Goal: Transaction & Acquisition: Purchase product/service

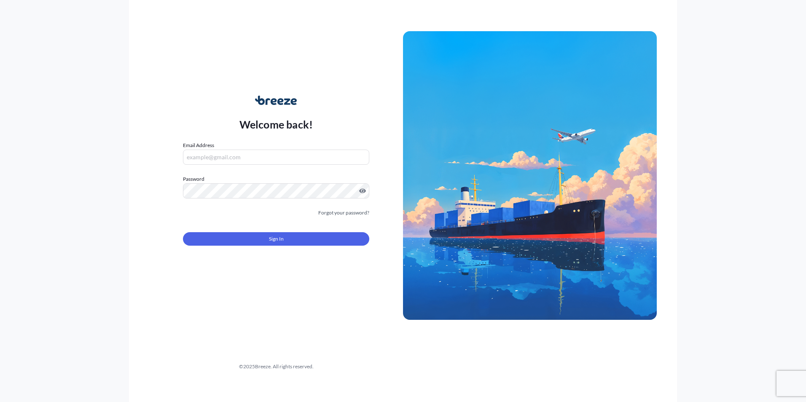
type input "[PERSON_NAME][EMAIL_ADDRESS][PERSON_NAME][DOMAIN_NAME]"
click at [227, 157] on input "[PERSON_NAME][EMAIL_ADDRESS][PERSON_NAME][DOMAIN_NAME]" at bounding box center [276, 157] width 186 height 15
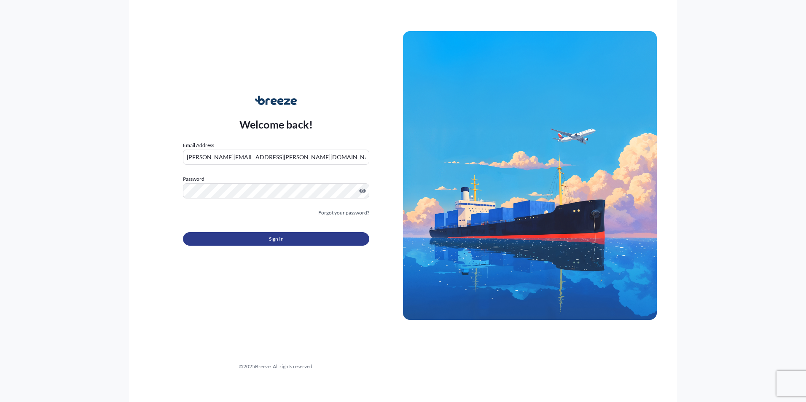
click at [206, 239] on button "Sign In" at bounding box center [276, 238] width 186 height 13
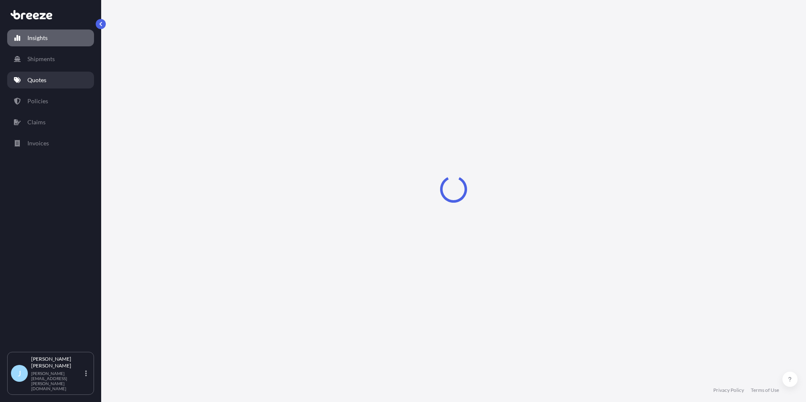
click at [54, 75] on link "Quotes" at bounding box center [50, 80] width 87 height 17
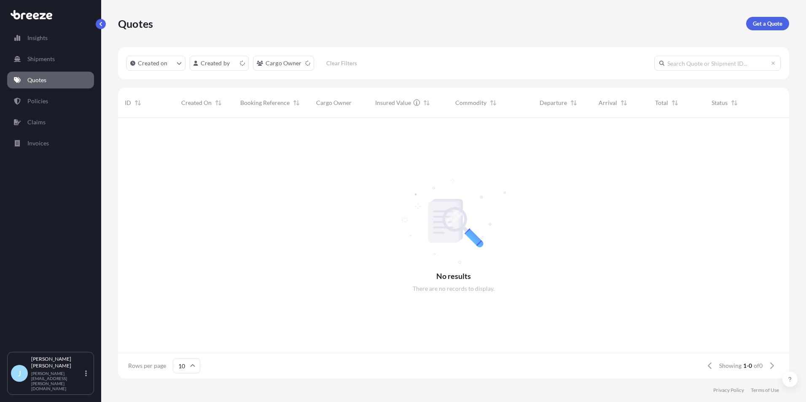
scroll to position [7, 7]
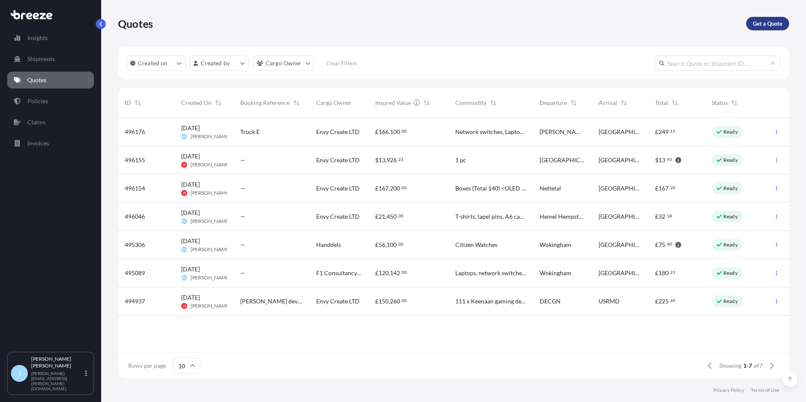
click at [778, 28] on link "Get a Quote" at bounding box center [767, 23] width 43 height 13
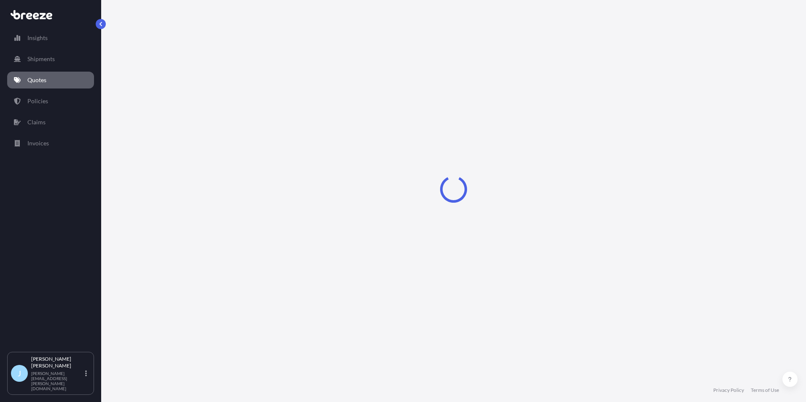
select select "Sea"
select select "1"
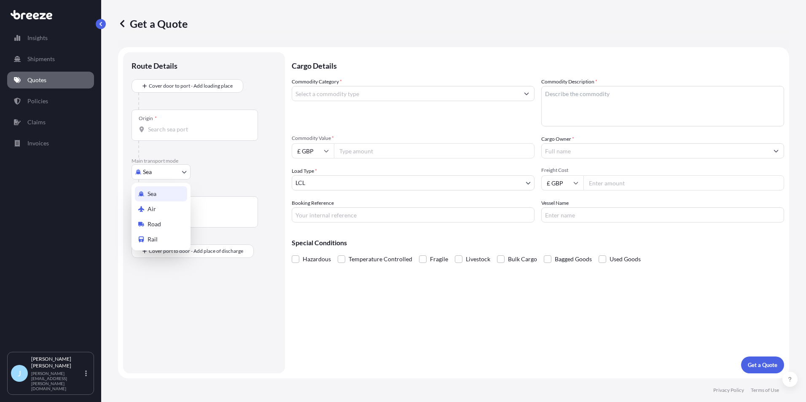
click at [172, 169] on body "Insights Shipments Quotes Policies Claims Invoices J [PERSON_NAME] [PERSON_NAME…" at bounding box center [403, 201] width 806 height 402
click at [155, 227] on span "Road" at bounding box center [154, 224] width 13 height 8
select select "Road"
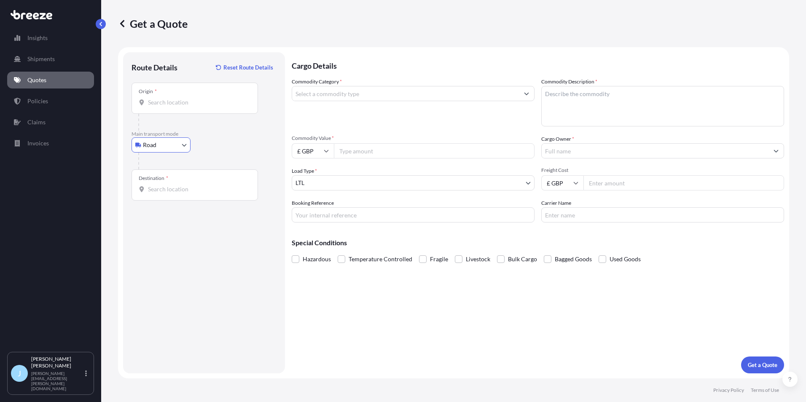
click at [182, 84] on div "Origin *" at bounding box center [195, 98] width 127 height 31
click at [182, 98] on input "Origin *" at bounding box center [198, 102] width 100 height 8
click at [176, 99] on input "Origin *" at bounding box center [198, 102] width 100 height 8
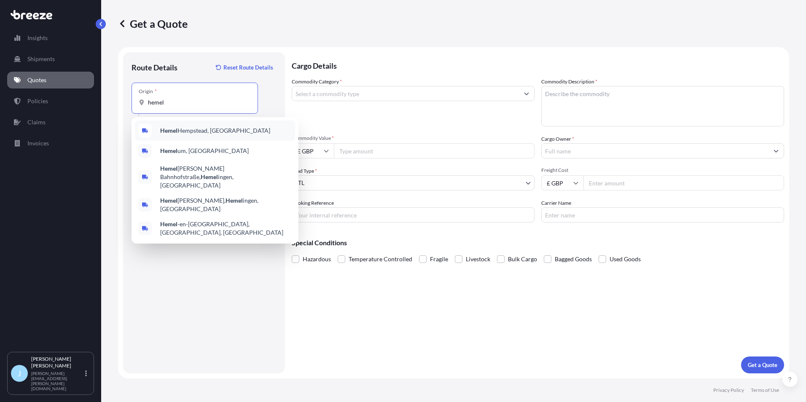
click at [177, 123] on div "Hemel Hempstead, [GEOGRAPHIC_DATA]" at bounding box center [215, 131] width 160 height 20
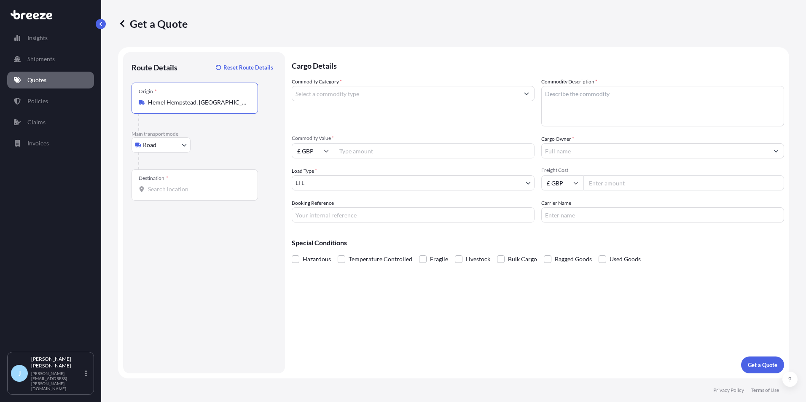
type input "Hemel Hempstead, [GEOGRAPHIC_DATA]"
click at [169, 159] on div at bounding box center [207, 161] width 138 height 17
click at [167, 179] on span "*" at bounding box center [167, 178] width 2 height 7
click at [167, 185] on input "Destination *" at bounding box center [198, 189] width 100 height 8
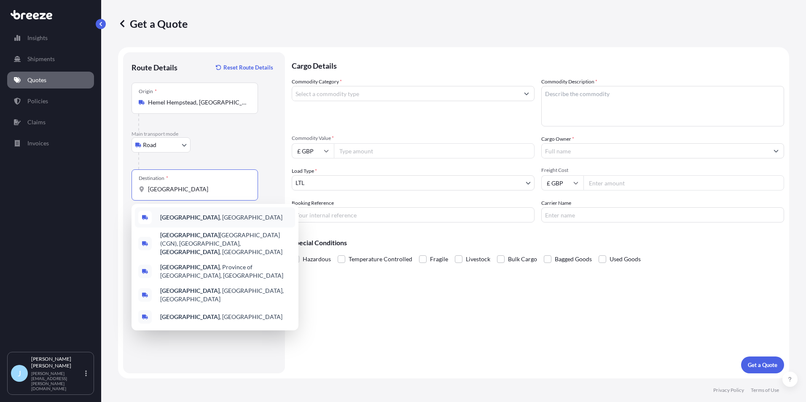
click at [185, 223] on div "[GEOGRAPHIC_DATA] , [GEOGRAPHIC_DATA]" at bounding box center [215, 217] width 160 height 20
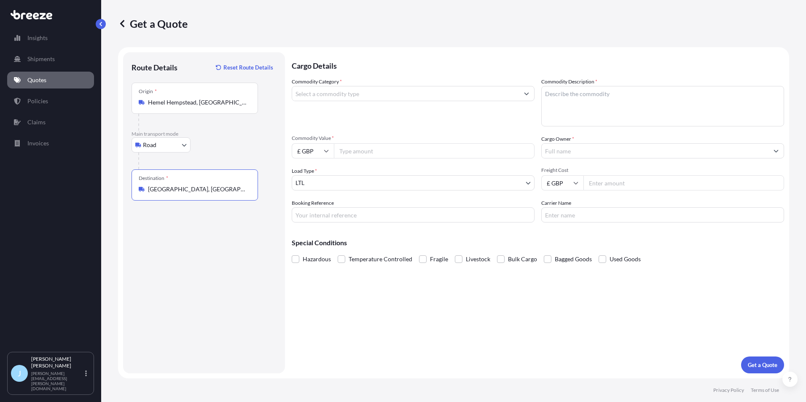
type input "[GEOGRAPHIC_DATA], [GEOGRAPHIC_DATA]"
click at [321, 95] on input "Commodity Category *" at bounding box center [405, 93] width 227 height 15
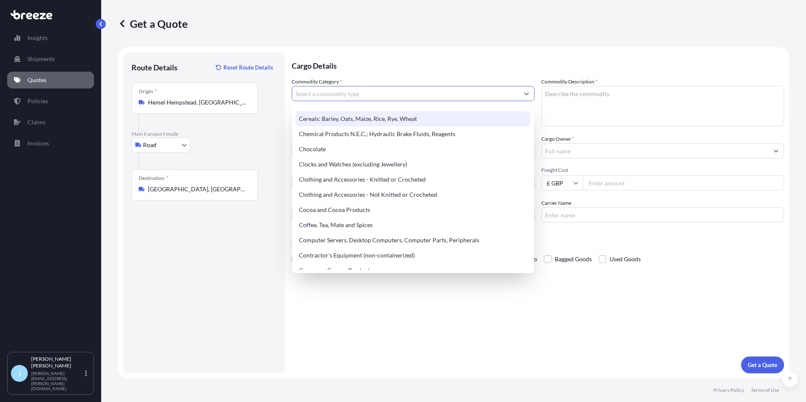
scroll to position [253, 0]
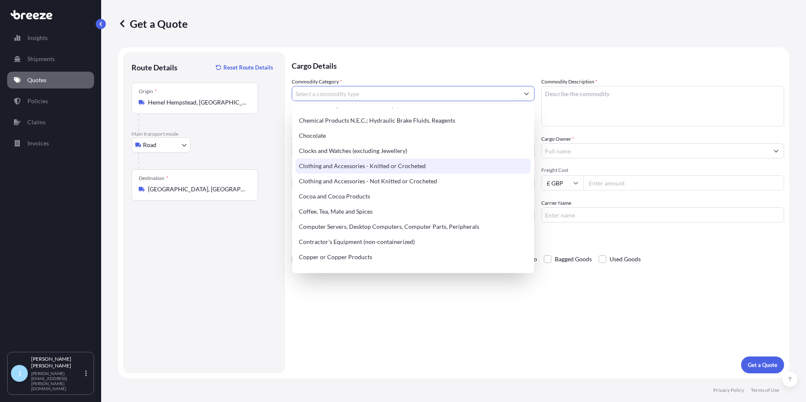
click at [394, 165] on div "Clothing and Accessories - Knitted or Crocheted" at bounding box center [413, 166] width 235 height 15
type input "Clothing and Accessories - Knitted or Crocheted"
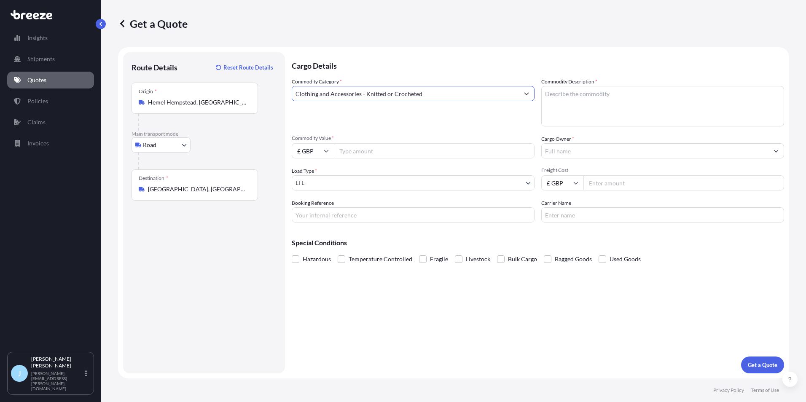
click at [552, 111] on textarea "Commodity Description *" at bounding box center [663, 106] width 243 height 40
click at [511, 86] on input "Clothing and Accessories - Knitted or Crocheted" at bounding box center [405, 93] width 227 height 15
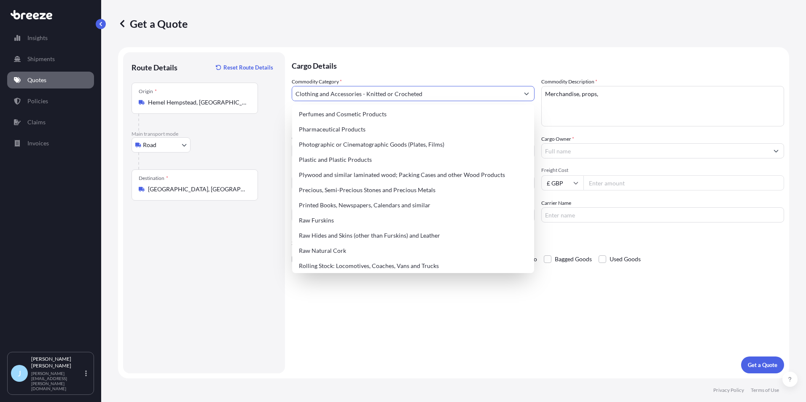
scroll to position [1299, 0]
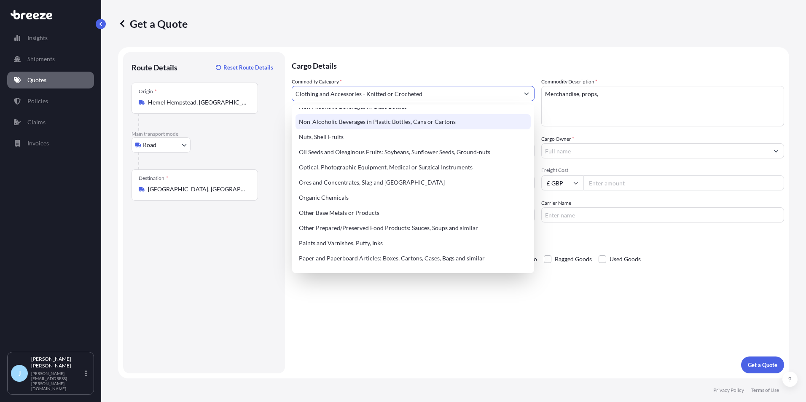
click at [468, 65] on p "Cargo Details" at bounding box center [538, 64] width 493 height 25
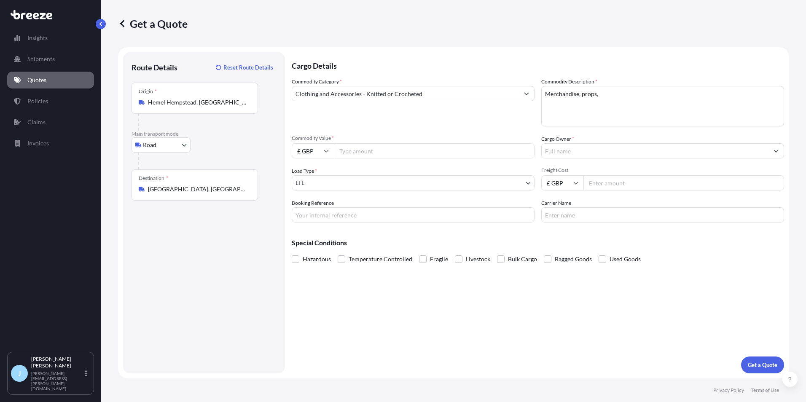
click at [482, 98] on input "Clothing and Accessories - Knitted or Crocheted" at bounding box center [405, 93] width 227 height 15
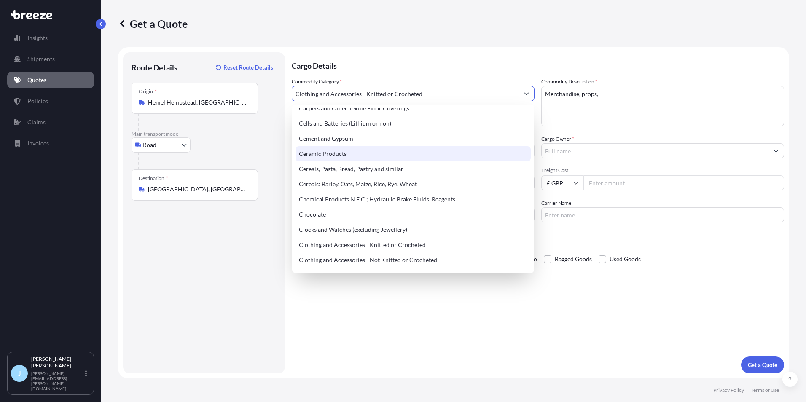
scroll to position [221, 0]
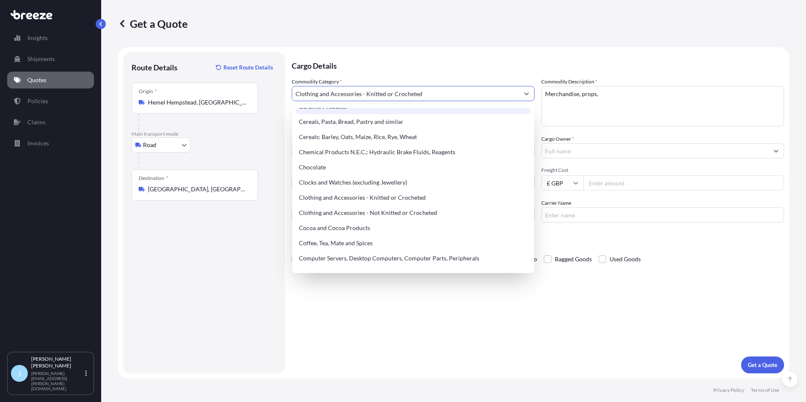
click at [562, 65] on p "Cargo Details" at bounding box center [538, 64] width 493 height 25
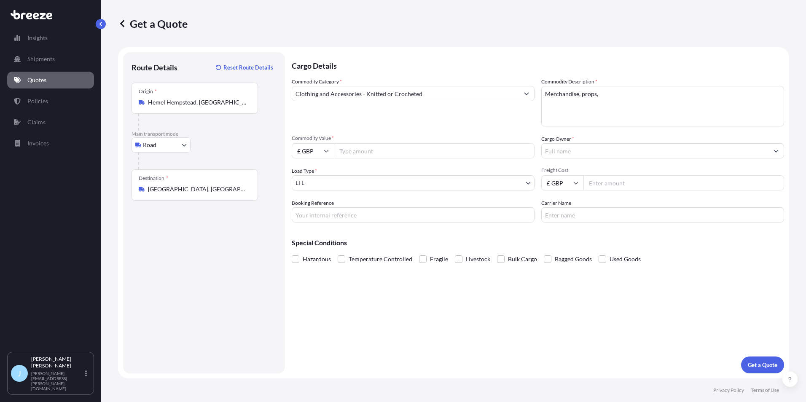
click at [615, 100] on textarea "Merchandise, props," at bounding box center [663, 106] width 243 height 40
type textarea "Merchandise and props"
click at [384, 151] on input "Commodity Value *" at bounding box center [434, 150] width 201 height 15
type input "16500"
click at [607, 150] on input "Cargo Owner *" at bounding box center [655, 150] width 227 height 15
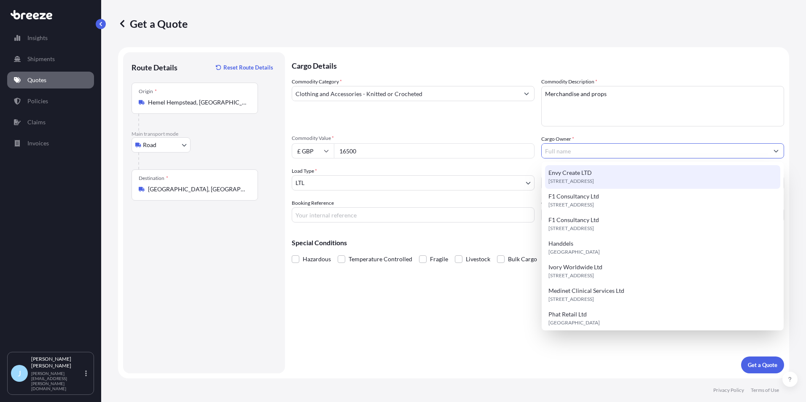
click at [589, 175] on span "Envy Create LTD" at bounding box center [570, 173] width 43 height 8
type input "Envy Create LTD"
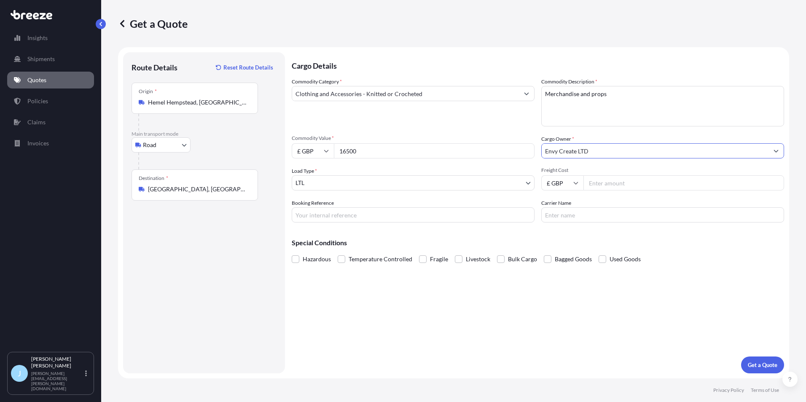
click at [356, 176] on body "9 options available. Insights Shipments Quotes Policies Claims Invoices J [PERS…" at bounding box center [403, 201] width 806 height 402
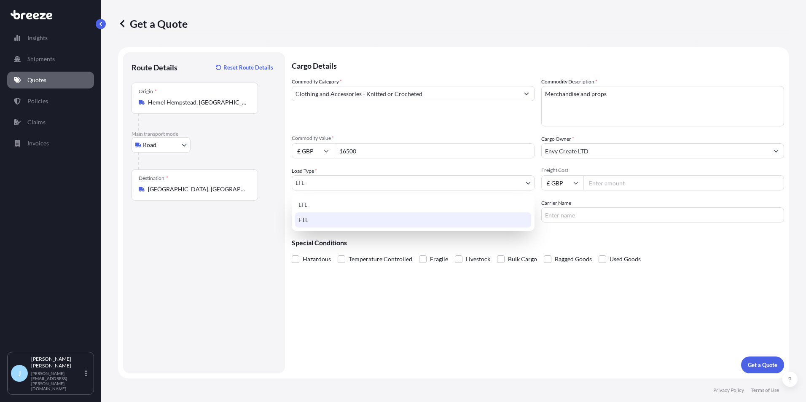
click at [331, 223] on div "FTL" at bounding box center [413, 220] width 236 height 15
select select "2"
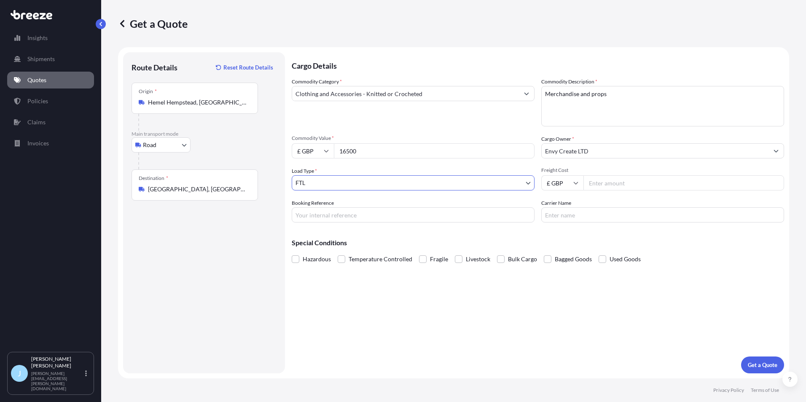
click at [595, 175] on div "Freight Cost £ GBP" at bounding box center [663, 179] width 243 height 24
click at [598, 182] on input "Freight Cost" at bounding box center [684, 182] width 201 height 15
type input "4500"
click at [333, 216] on input "Booking Reference" at bounding box center [413, 214] width 243 height 15
click at [338, 208] on input "Booking Reference" at bounding box center [413, 214] width 243 height 15
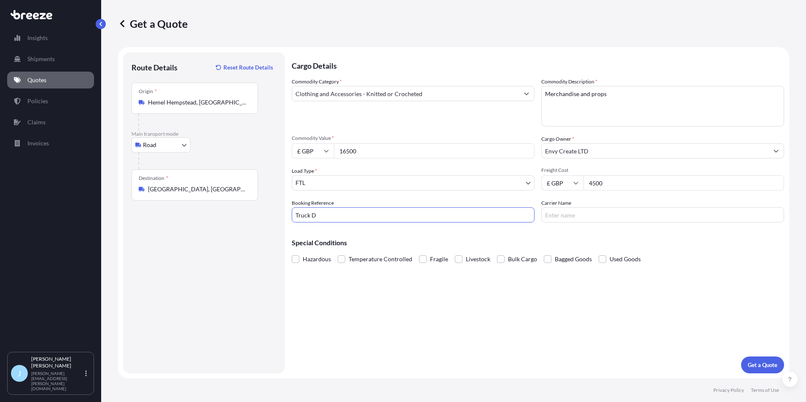
type input "Truck D"
click at [554, 202] on label "Carrier Name" at bounding box center [557, 203] width 30 height 8
click at [554, 207] on input "Carrier Name" at bounding box center [663, 214] width 243 height 15
click at [556, 213] on input "Carrier Name" at bounding box center [663, 214] width 243 height 15
click at [589, 220] on input "BSI Transport" at bounding box center [663, 214] width 243 height 15
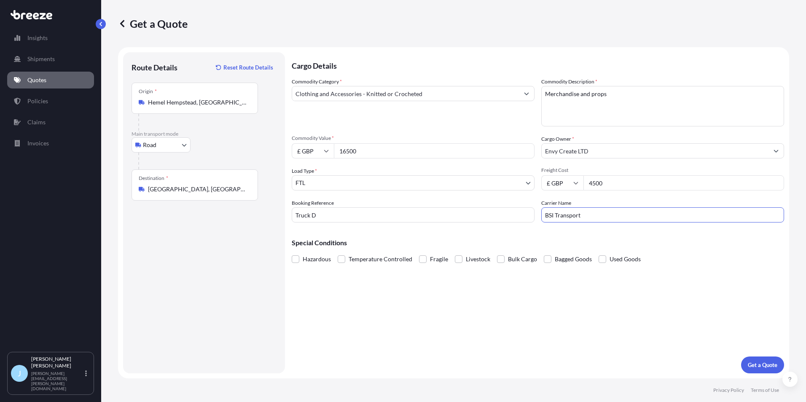
click at [590, 217] on input "BSI Transport" at bounding box center [663, 214] width 243 height 15
type input "Europe Logistics"
click at [437, 259] on span "Fragile" at bounding box center [439, 259] width 18 height 13
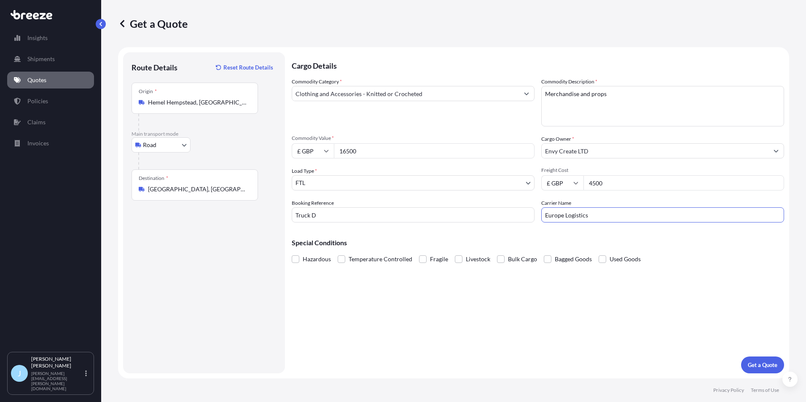
click at [419, 253] on input "Fragile" at bounding box center [419, 253] width 0 height 0
click at [762, 361] on p "Get a Quote" at bounding box center [763, 365] width 30 height 8
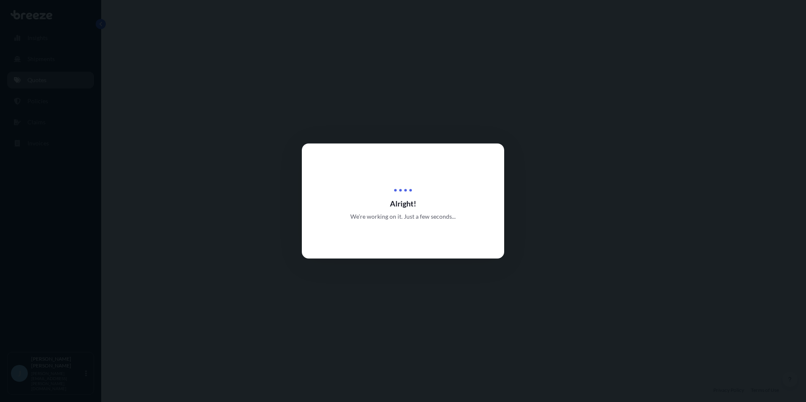
select select "Road"
select select "2"
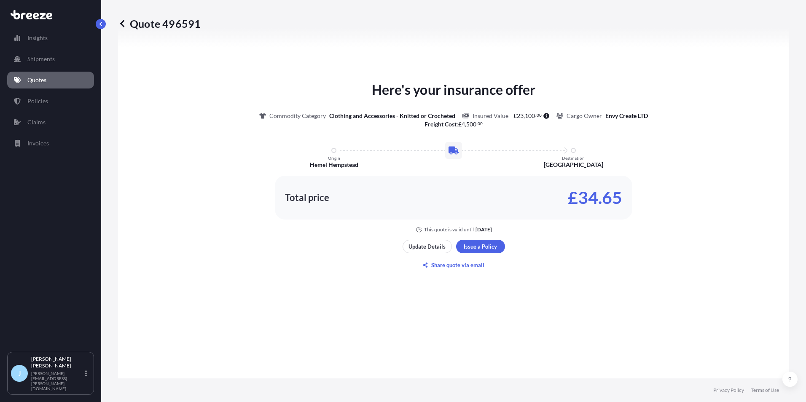
scroll to position [401, 0]
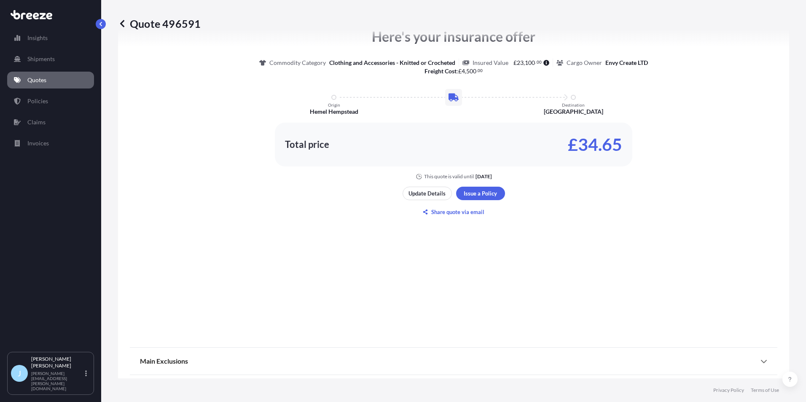
click at [46, 78] on p "Quotes" at bounding box center [36, 80] width 19 height 8
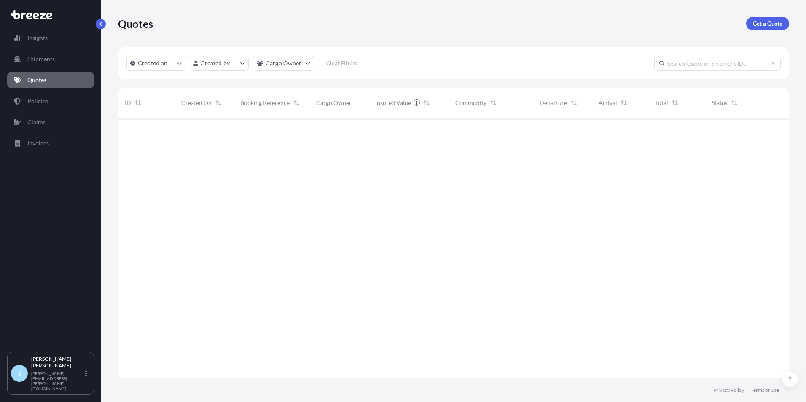
scroll to position [259, 665]
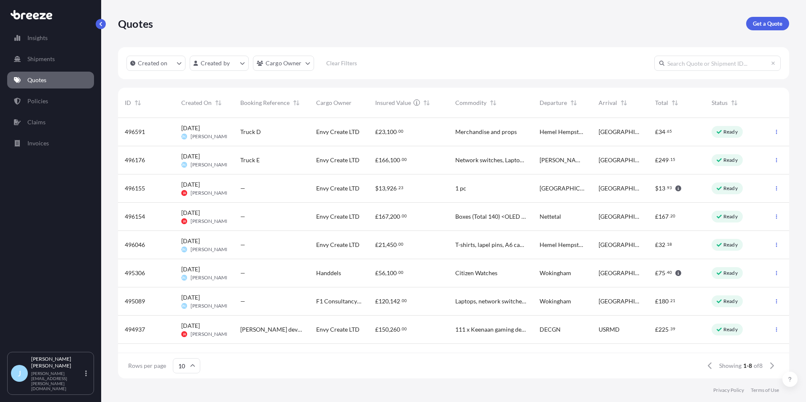
drag, startPoint x: 560, startPoint y: 145, endPoint x: 551, endPoint y: 95, distance: 51.4
click at [551, 95] on div "Departure" at bounding box center [563, 103] width 46 height 24
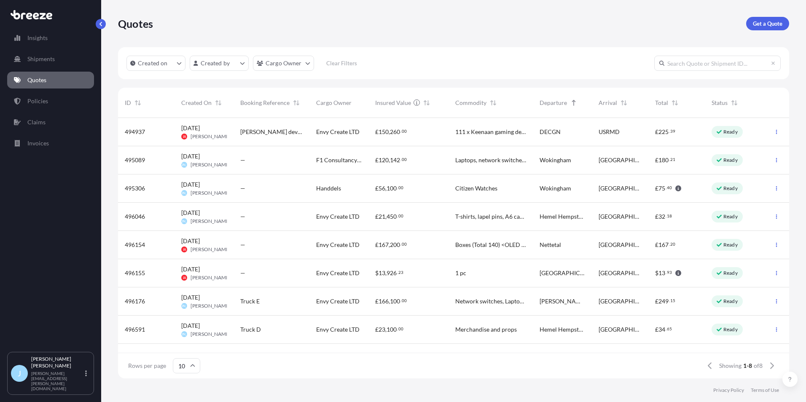
click at [123, 100] on div "ID" at bounding box center [146, 103] width 57 height 30
click at [137, 102] on icon "Sort" at bounding box center [138, 103] width 4 height 6
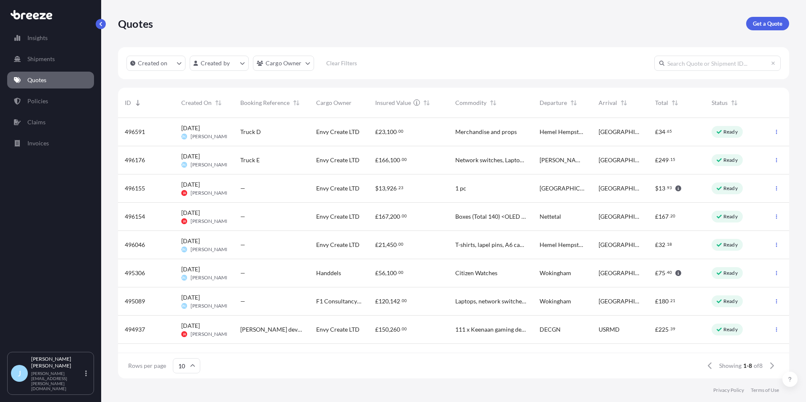
click at [553, 245] on span "Hemel Hempstead" at bounding box center [563, 245] width 46 height 8
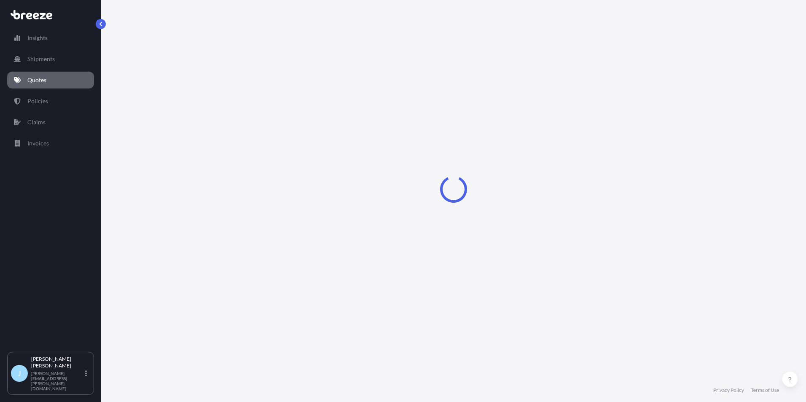
select select "Road"
select select "2"
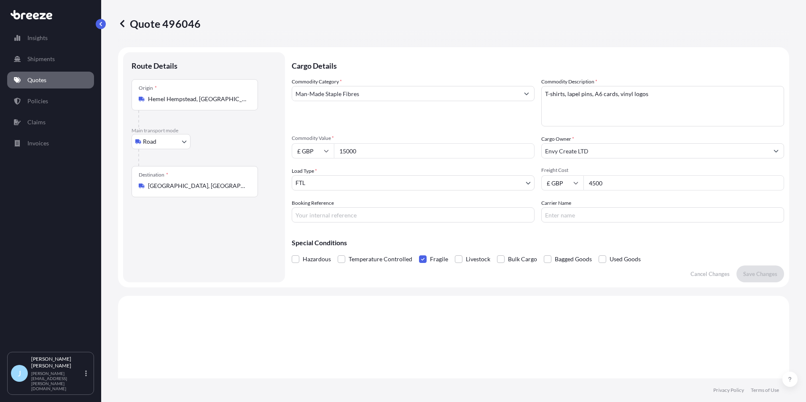
drag, startPoint x: 375, startPoint y: 148, endPoint x: 293, endPoint y: 138, distance: 82.4
click at [293, 138] on div "Commodity Value * £ GBP 15000" at bounding box center [413, 147] width 243 height 24
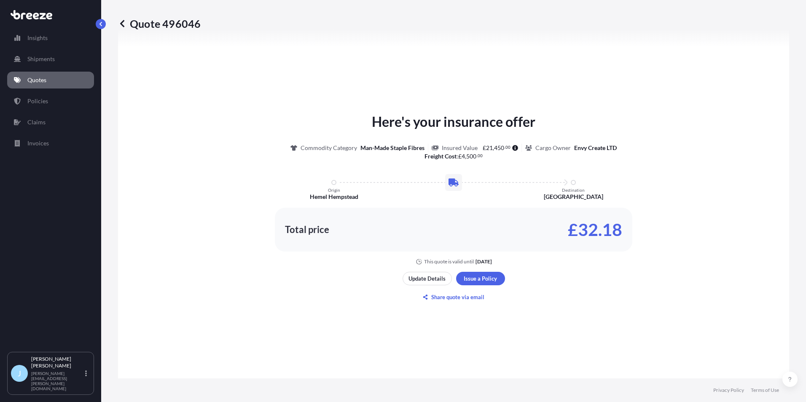
type input "16500"
click at [703, 174] on div "Here's your insurance offer Commodity Category Man-Made Staple Fibres Insured V…" at bounding box center [454, 189] width 648 height 154
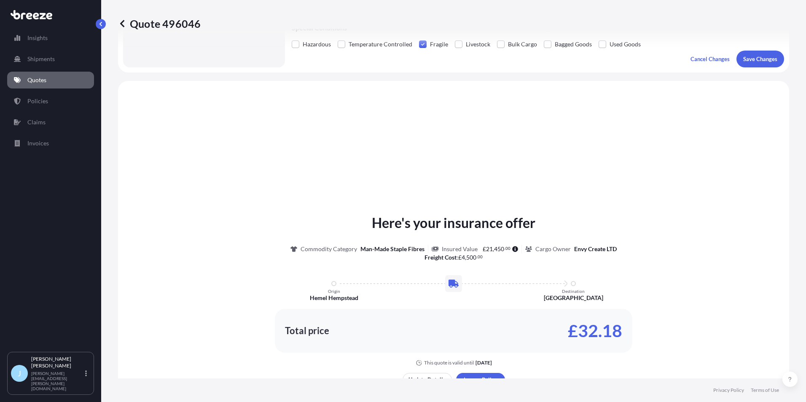
scroll to position [116, 0]
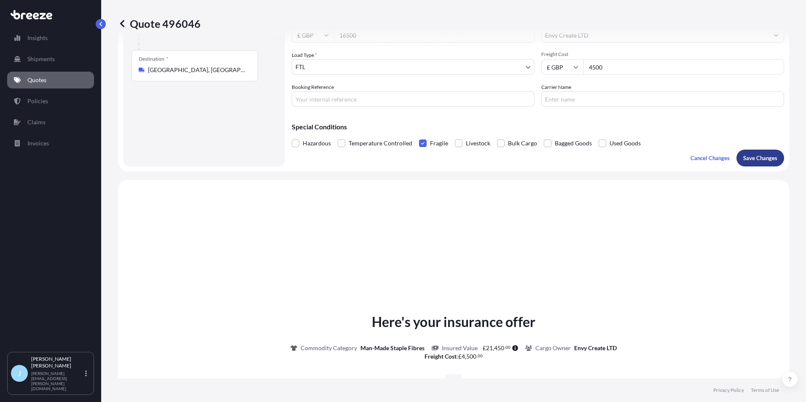
click at [748, 159] on p "Save Changes" at bounding box center [761, 158] width 34 height 8
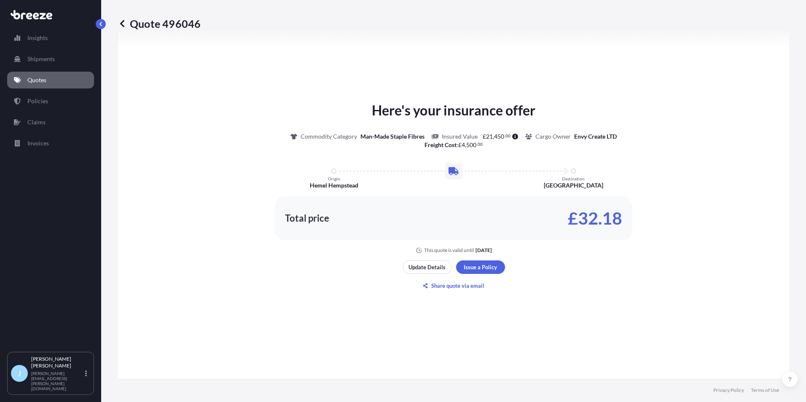
select select "Road"
select select "2"
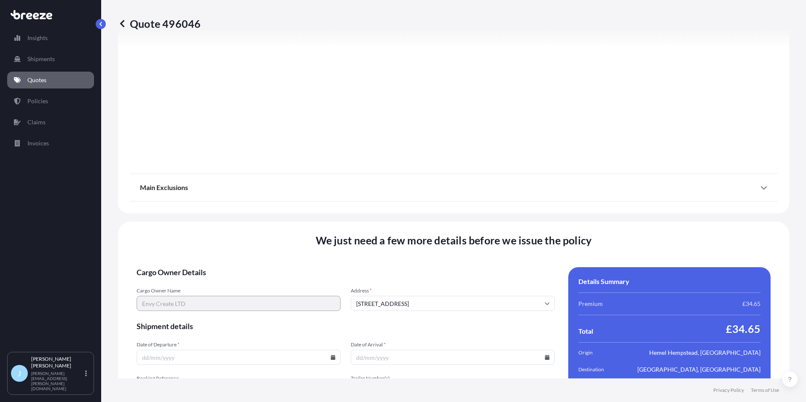
scroll to position [936, 0]
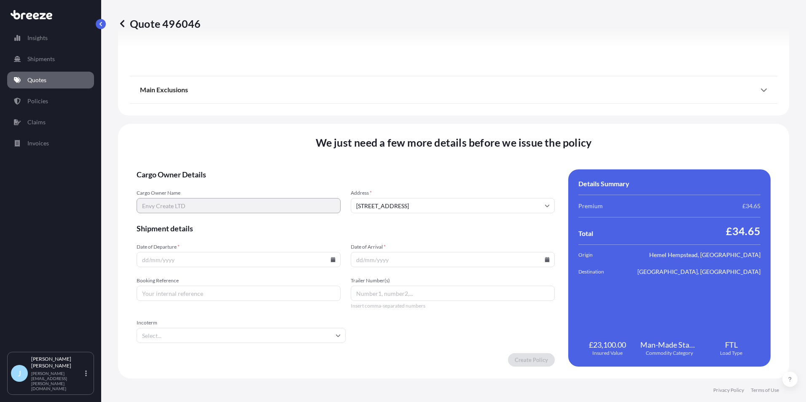
click at [184, 299] on input "Booking Reference" at bounding box center [239, 293] width 204 height 15
type input "Truck D"
click at [372, 262] on input "Date of Arrival *" at bounding box center [453, 259] width 204 height 15
click at [289, 256] on input "Date of Departure *" at bounding box center [239, 259] width 204 height 15
click at [331, 262] on icon at bounding box center [333, 259] width 5 height 5
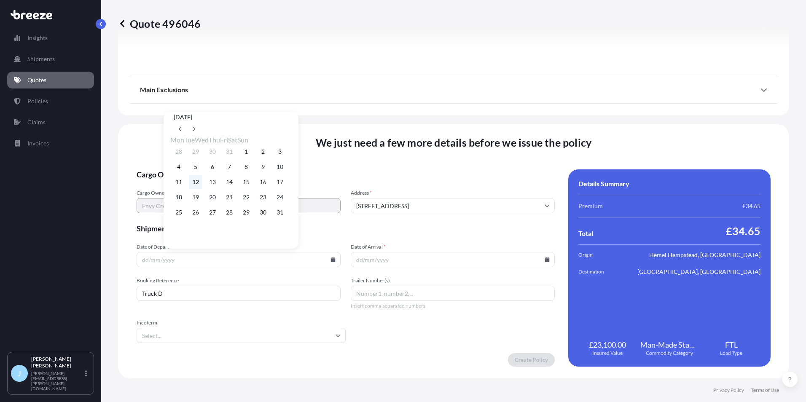
click at [198, 183] on button "12" at bounding box center [195, 181] width 13 height 13
type input "[DATE]"
click at [545, 260] on icon at bounding box center [547, 259] width 5 height 5
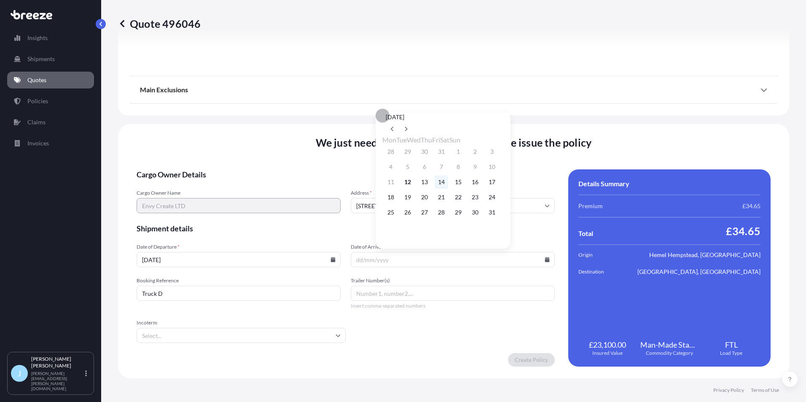
click at [448, 185] on button "14" at bounding box center [441, 181] width 13 height 13
type input "[DATE]"
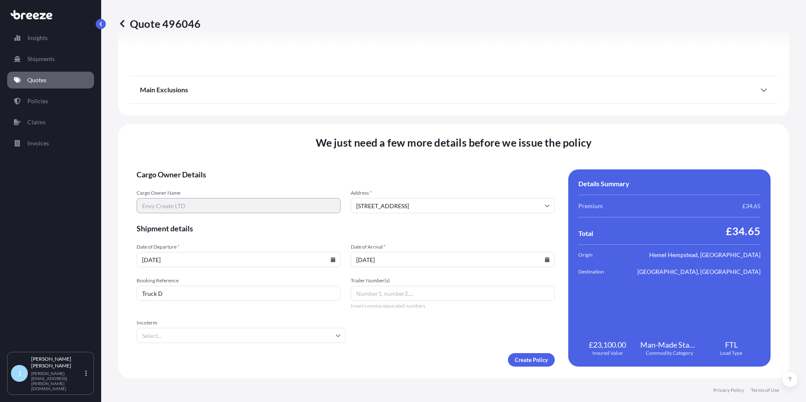
click at [279, 334] on input "Incoterm" at bounding box center [241, 335] width 209 height 15
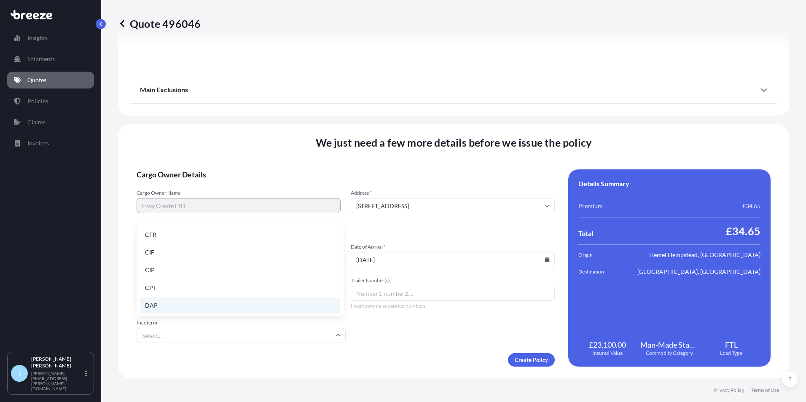
click at [178, 306] on li "DAP" at bounding box center [240, 306] width 200 height 16
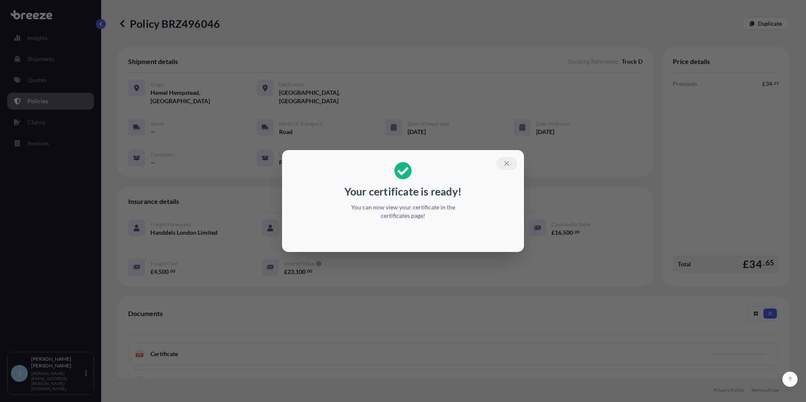
click at [504, 162] on icon "button" at bounding box center [507, 164] width 8 height 8
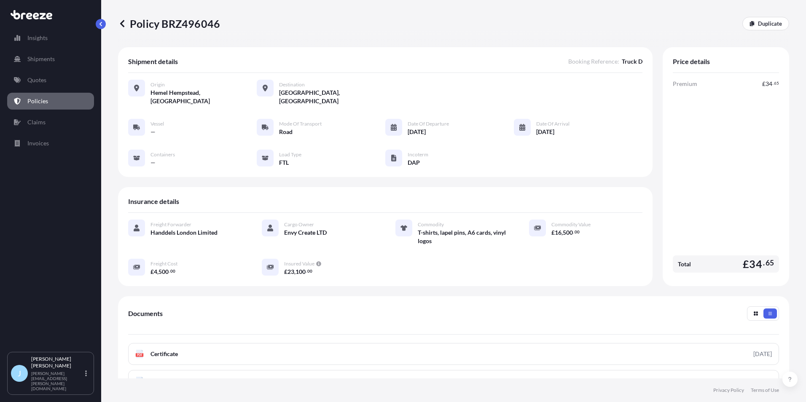
click at [743, 259] on span "£" at bounding box center [746, 264] width 6 height 11
drag, startPoint x: 740, startPoint y: 259, endPoint x: 770, endPoint y: 255, distance: 29.7
click at [770, 256] on div "Total £ 34 . 65" at bounding box center [726, 264] width 106 height 17
copy span "£ 34 . 65"
click at [47, 77] on link "Quotes" at bounding box center [50, 80] width 87 height 17
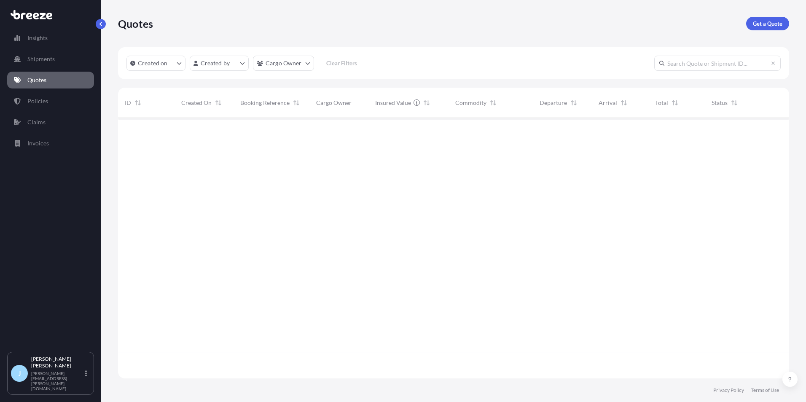
scroll to position [259, 665]
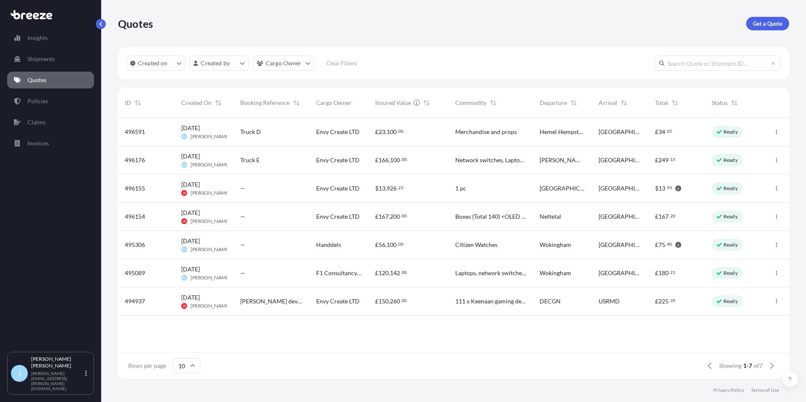
click at [420, 165] on div "£ 166 , 100 . 00" at bounding box center [409, 160] width 80 height 28
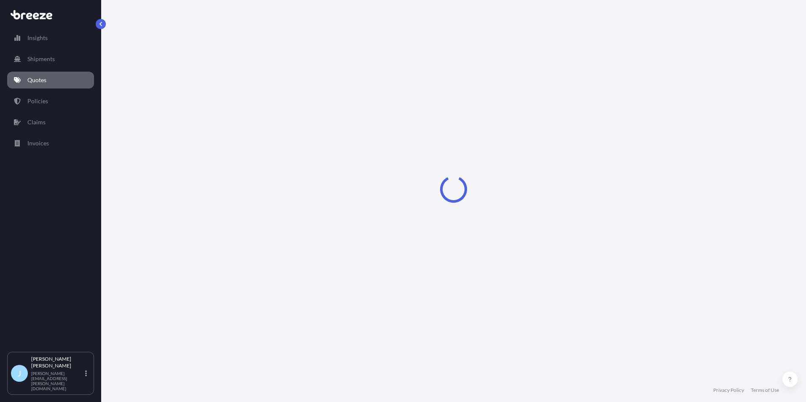
select select "Road"
select select "2"
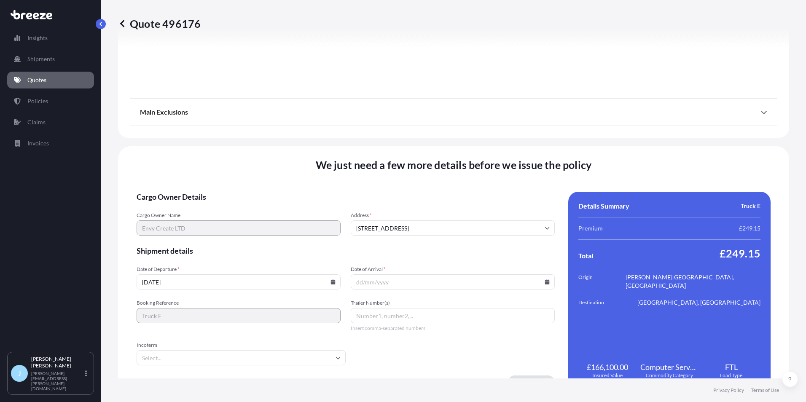
scroll to position [936, 0]
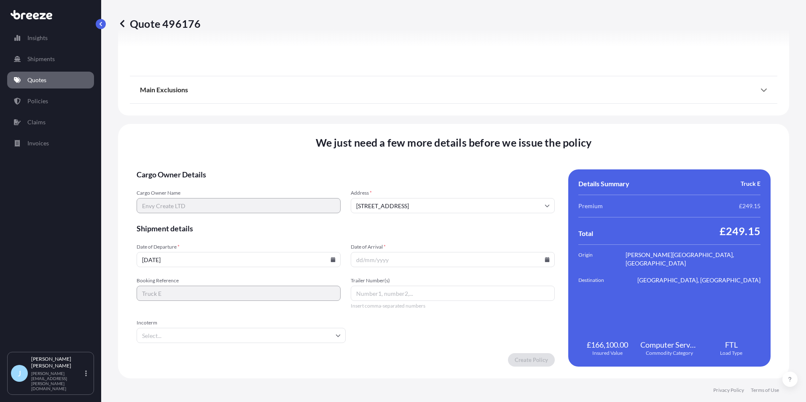
click at [231, 264] on input "[DATE]" at bounding box center [239, 259] width 204 height 15
click at [545, 259] on icon at bounding box center [547, 259] width 5 height 5
click at [448, 183] on button "14" at bounding box center [441, 181] width 13 height 13
type input "[DATE]"
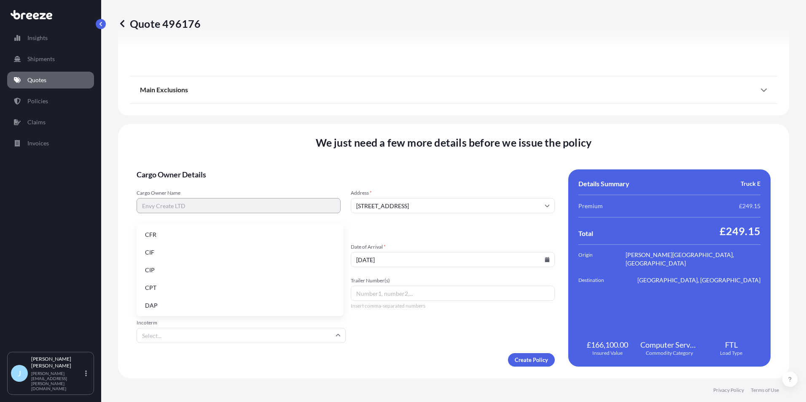
click at [216, 331] on input "Incoterm" at bounding box center [241, 335] width 209 height 15
click at [200, 304] on li "DAP" at bounding box center [240, 306] width 200 height 16
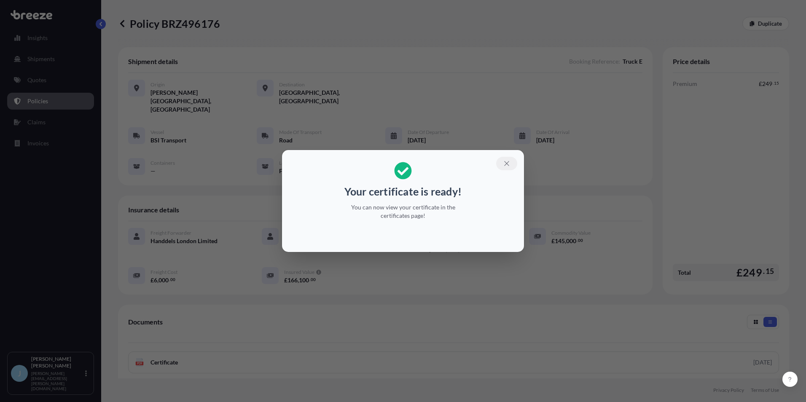
click at [508, 162] on icon "button" at bounding box center [507, 164] width 8 height 8
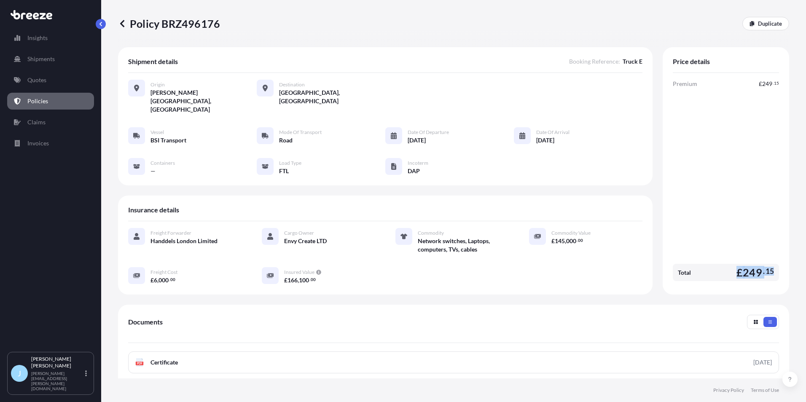
drag, startPoint x: 729, startPoint y: 260, endPoint x: 779, endPoint y: 258, distance: 50.7
click at [779, 258] on div "Price details Premium £ 249 . 15 Total £ 249 . 15" at bounding box center [726, 171] width 127 height 248
copy span "£ 249 . 15"
drag, startPoint x: 281, startPoint y: 122, endPoint x: 189, endPoint y: 120, distance: 91.5
click at [189, 127] on div "Vessel BSI Transport Mode of Transport Road Date of Departure [DATE] Date of Ar…" at bounding box center [385, 151] width 515 height 48
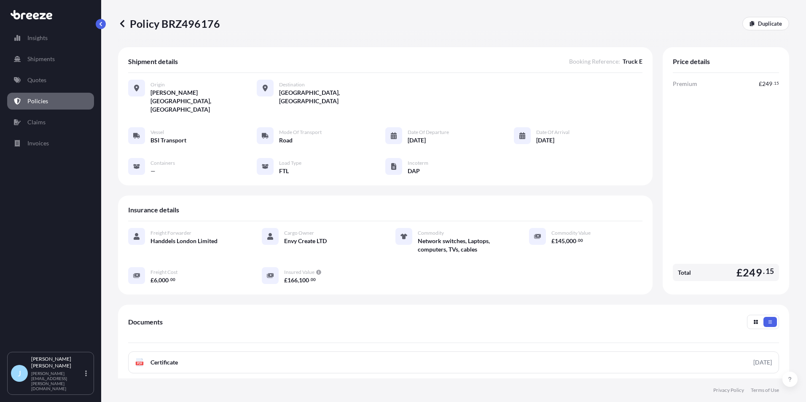
drag, startPoint x: 189, startPoint y: 120, endPoint x: 168, endPoint y: 117, distance: 21.8
click at [168, 127] on div "Vessel" at bounding box center [169, 131] width 36 height 8
click at [167, 127] on div "Vessel" at bounding box center [169, 131] width 36 height 8
